Goal: Information Seeking & Learning: Learn about a topic

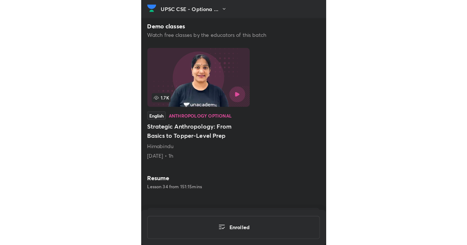
scroll to position [245, 0]
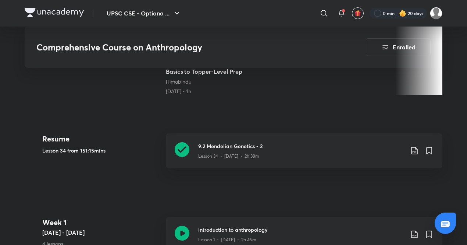
scroll to position [1989, 0]
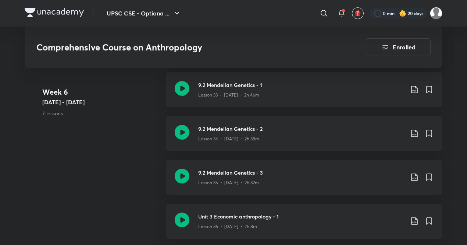
click at [34, 18] on div at bounding box center [54, 13] width 59 height 11
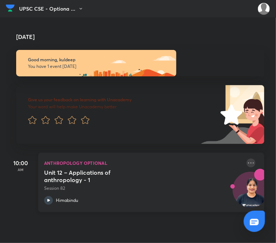
click at [184, 163] on icon at bounding box center [251, 163] width 9 height 9
click at [184, 195] on icon at bounding box center [270, 194] width 7 height 7
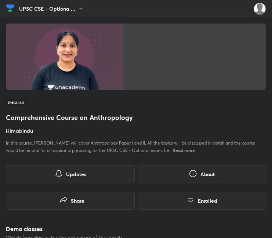
click at [15, 134] on h4 "Himabindu" at bounding box center [136, 131] width 261 height 8
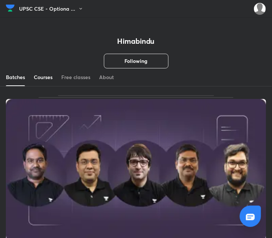
click at [42, 75] on div "Courses" at bounding box center [43, 77] width 19 height 7
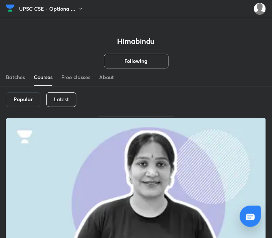
click at [53, 98] on div "Latest" at bounding box center [61, 99] width 30 height 15
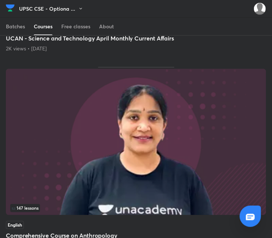
scroll to position [1848, 0]
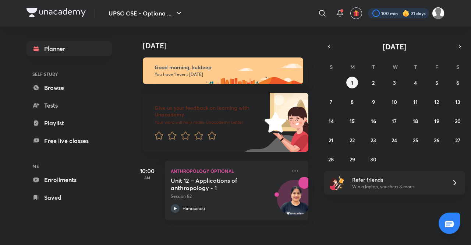
click at [400, 13] on div at bounding box center [398, 13] width 61 height 10
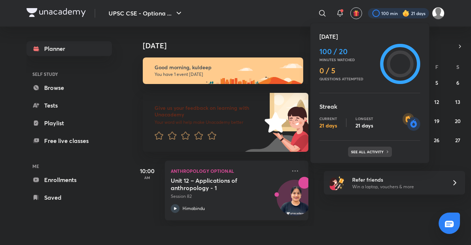
click at [370, 150] on p "See all activity" at bounding box center [368, 151] width 34 height 4
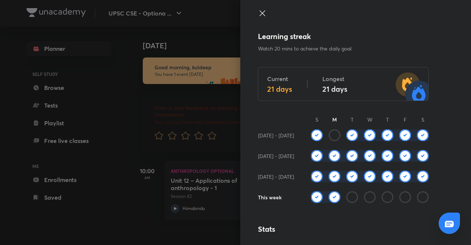
click at [258, 13] on icon at bounding box center [262, 13] width 9 height 9
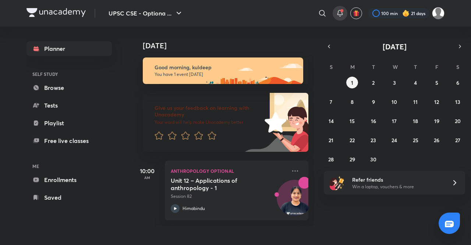
click at [340, 13] on icon at bounding box center [339, 13] width 9 height 9
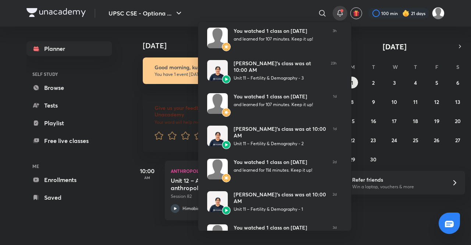
click at [247, 11] on div at bounding box center [235, 122] width 471 height 245
